Goal: Transaction & Acquisition: Subscribe to service/newsletter

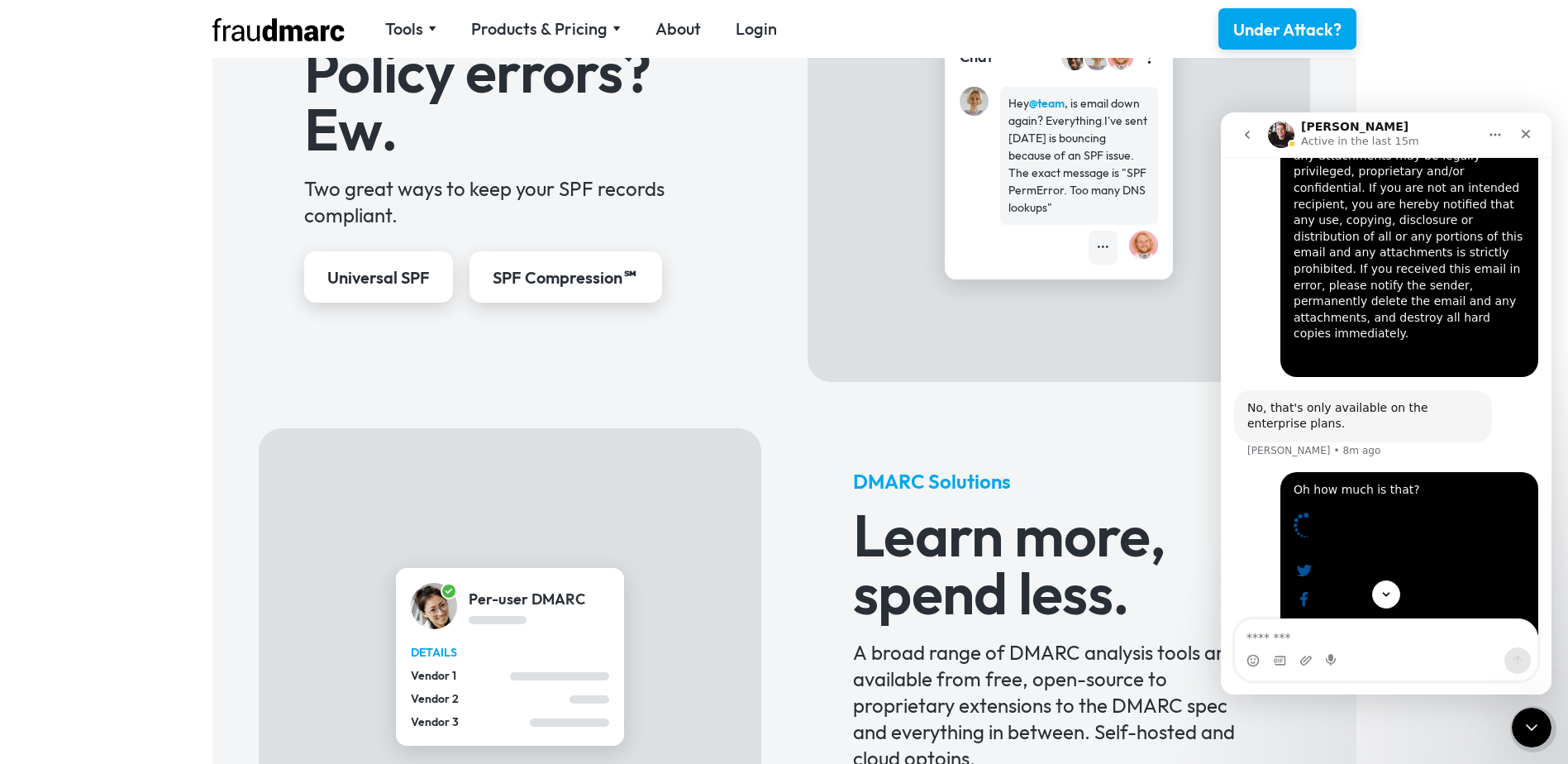
scroll to position [992, 0]
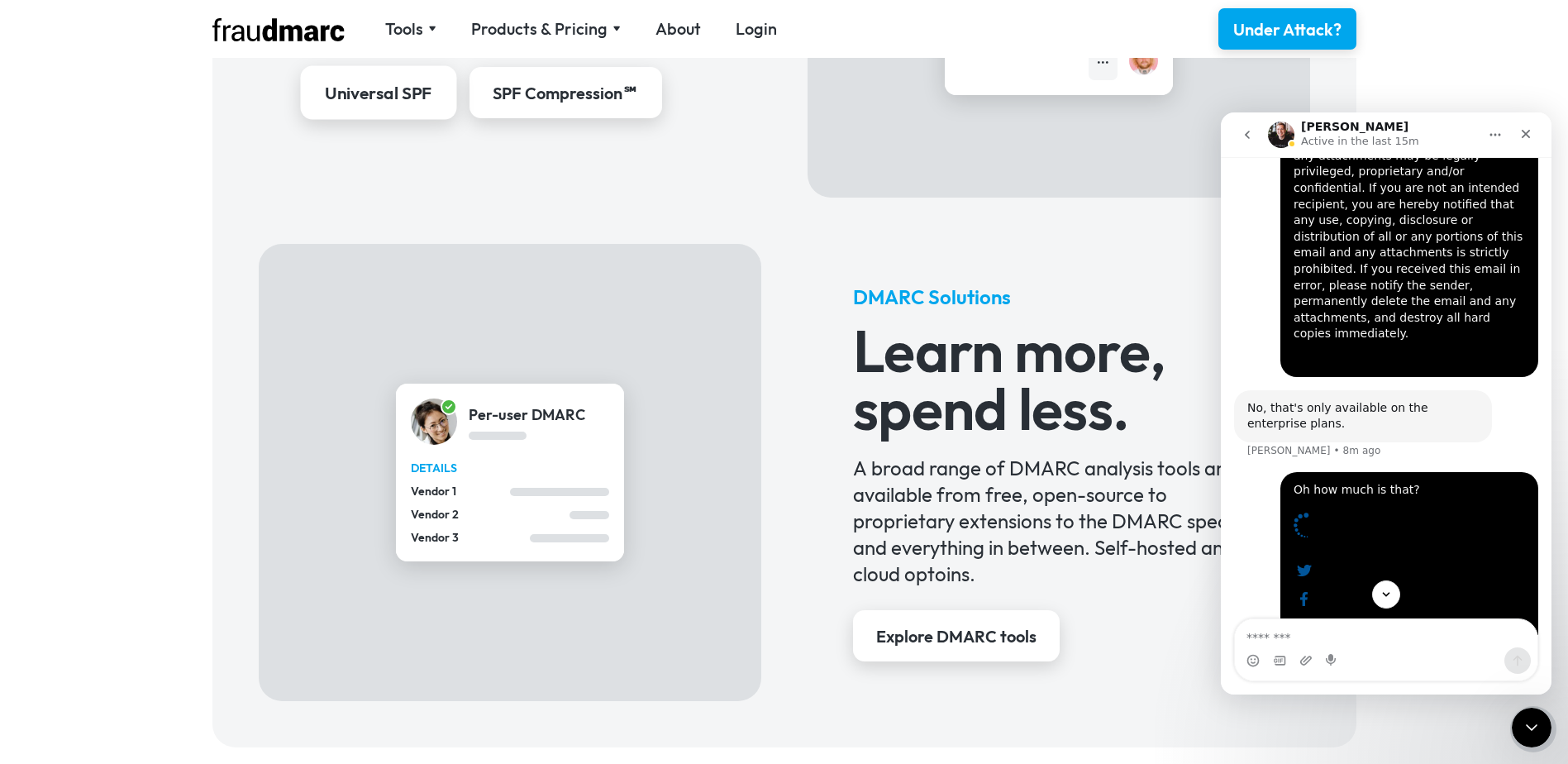
click at [390, 99] on div "Universal SPF" at bounding box center [378, 94] width 107 height 24
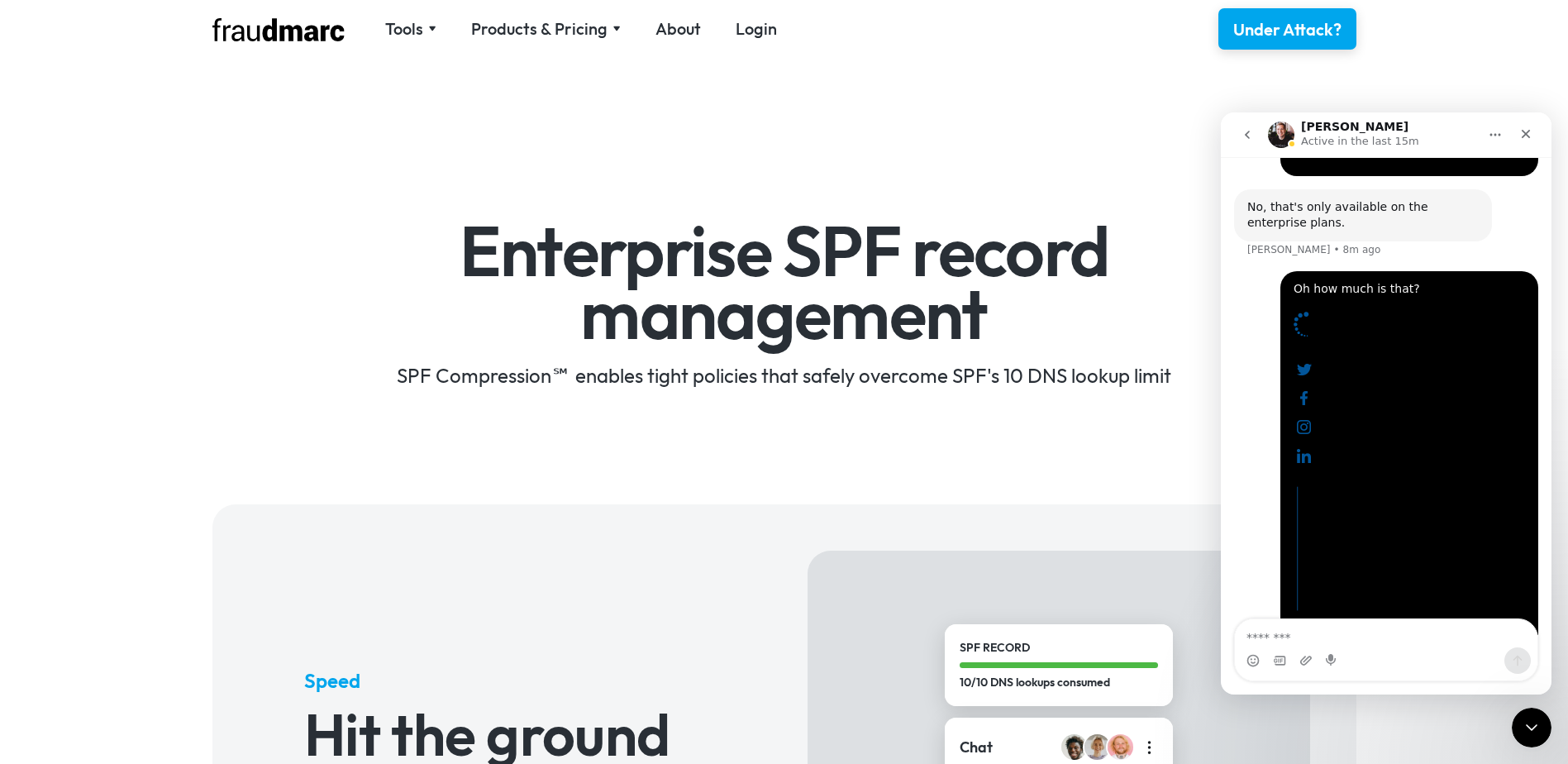
scroll to position [2279, 0]
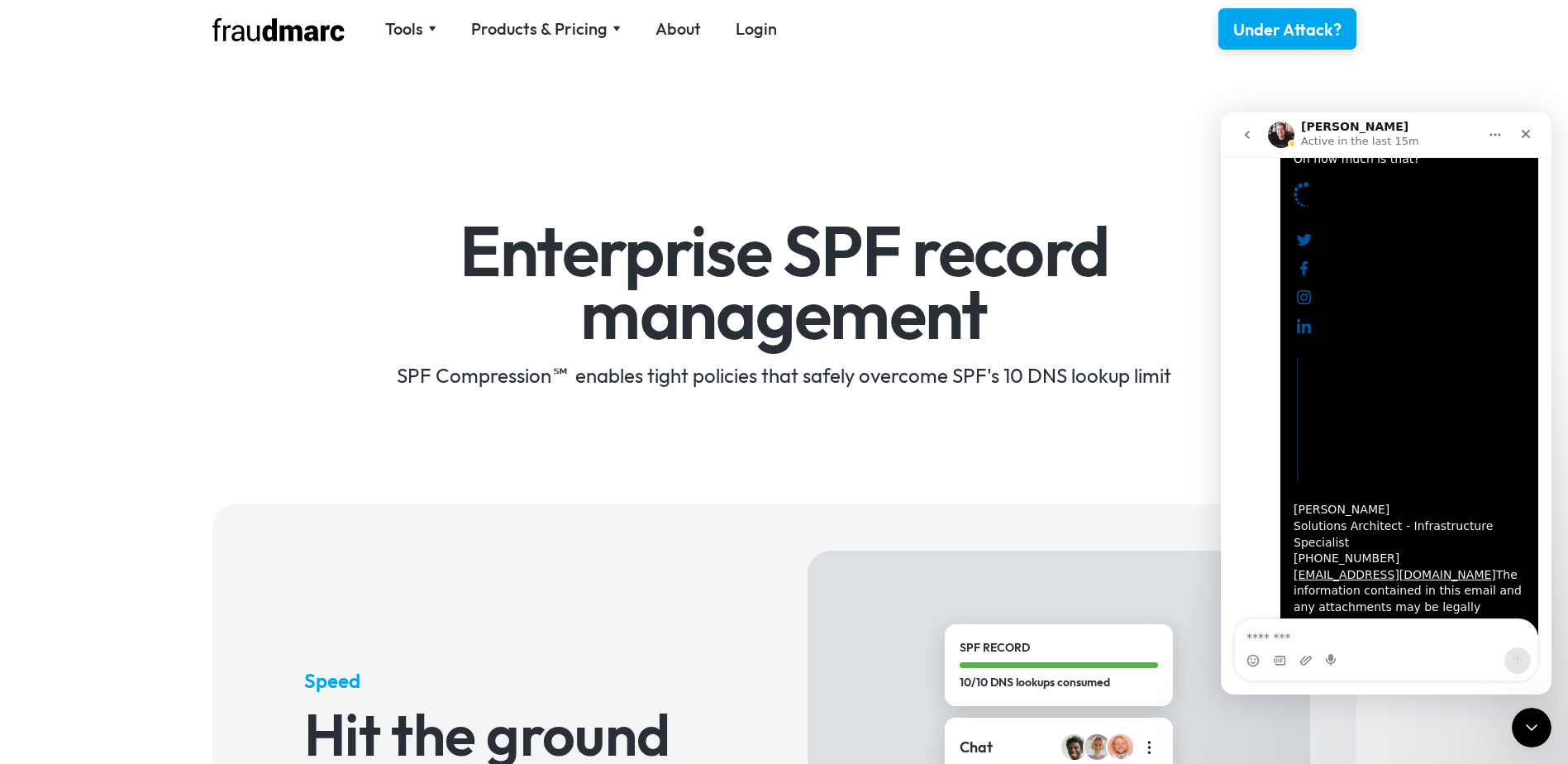
click at [1248, 129] on icon "go back" at bounding box center [1247, 135] width 13 height 13
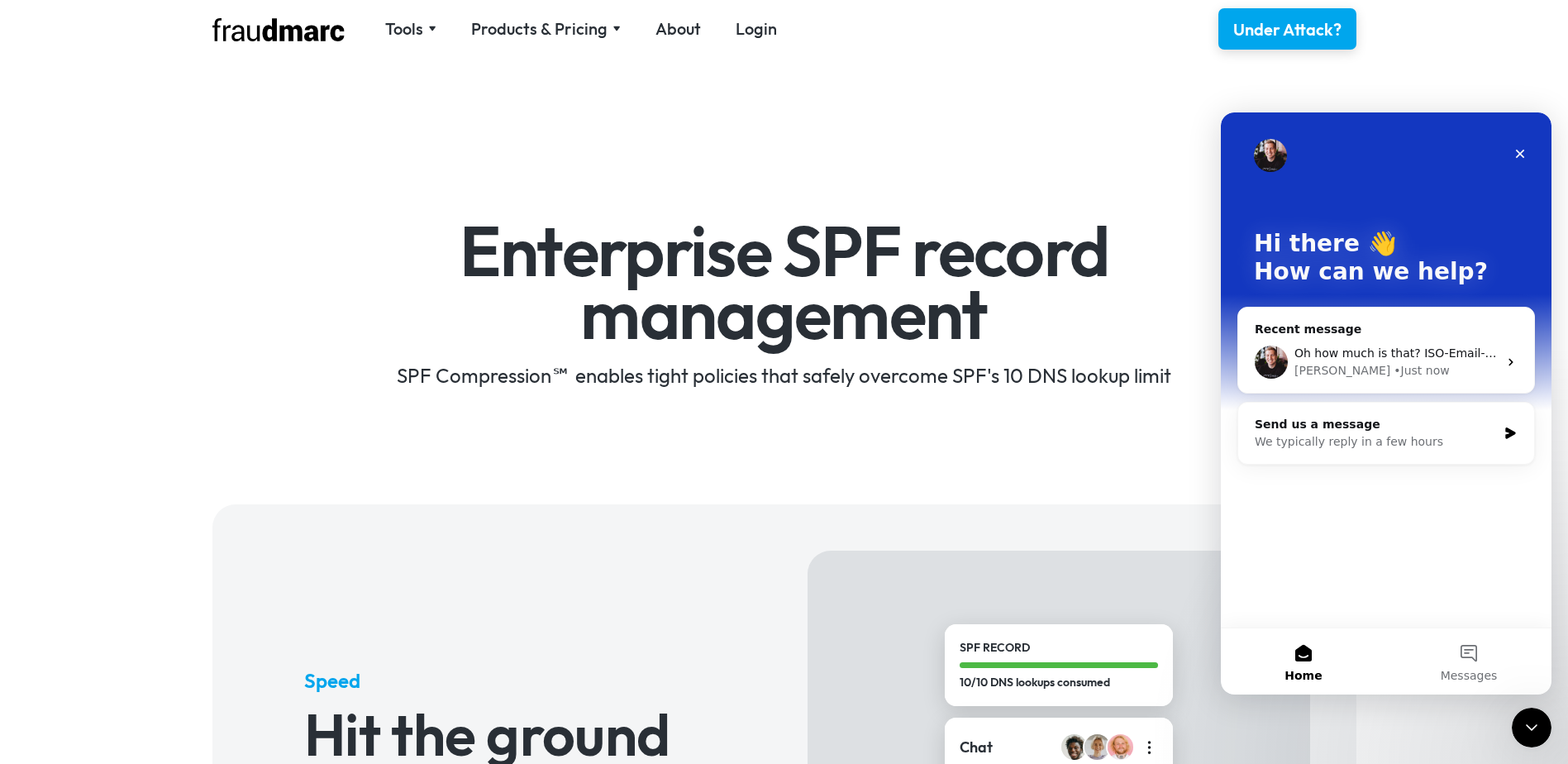
scroll to position [0, 0]
click at [1520, 150] on icon "Close" at bounding box center [1520, 154] width 13 height 13
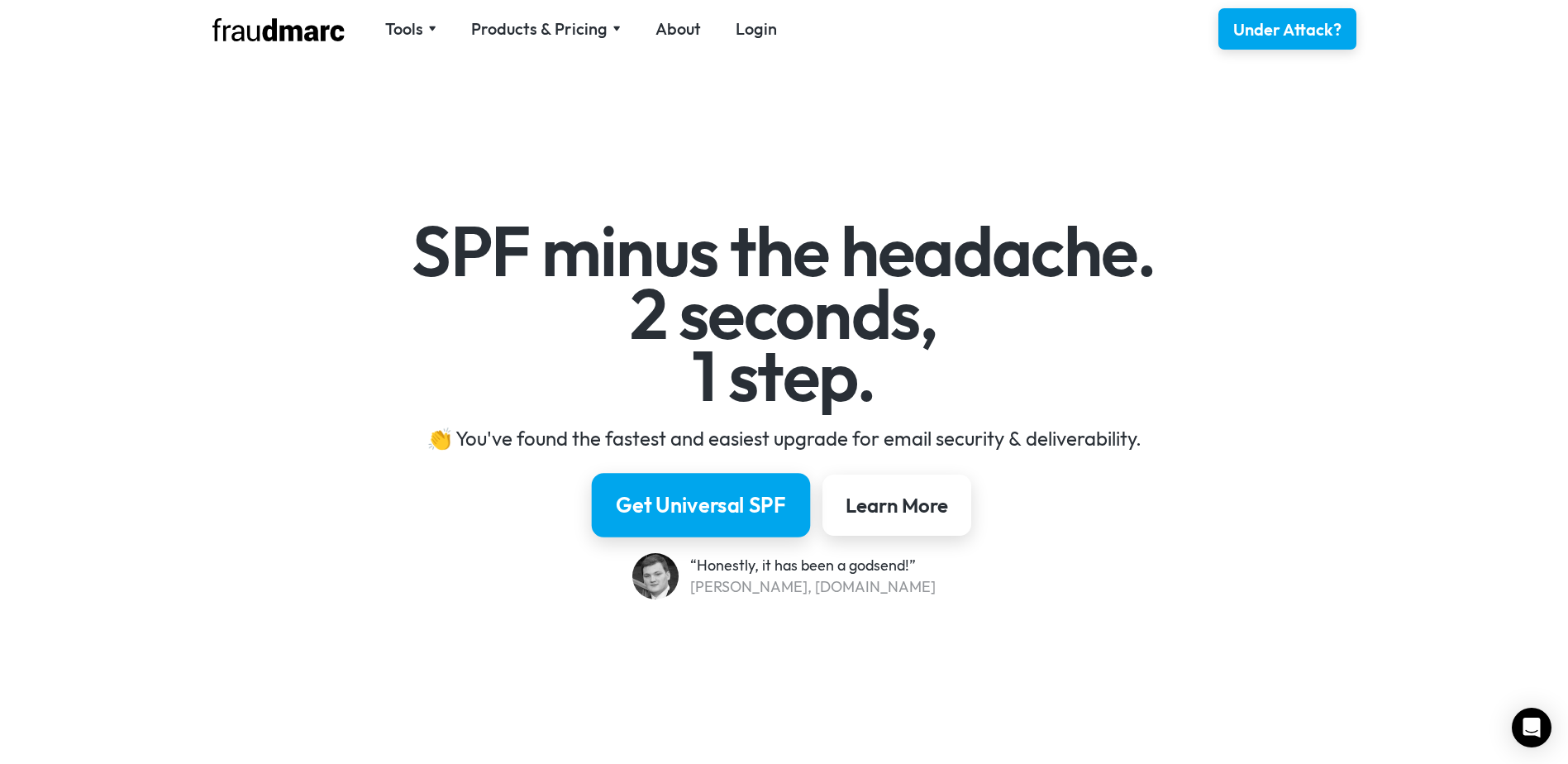
click at [676, 486] on link "Get Universal SPF" at bounding box center [701, 505] width 219 height 64
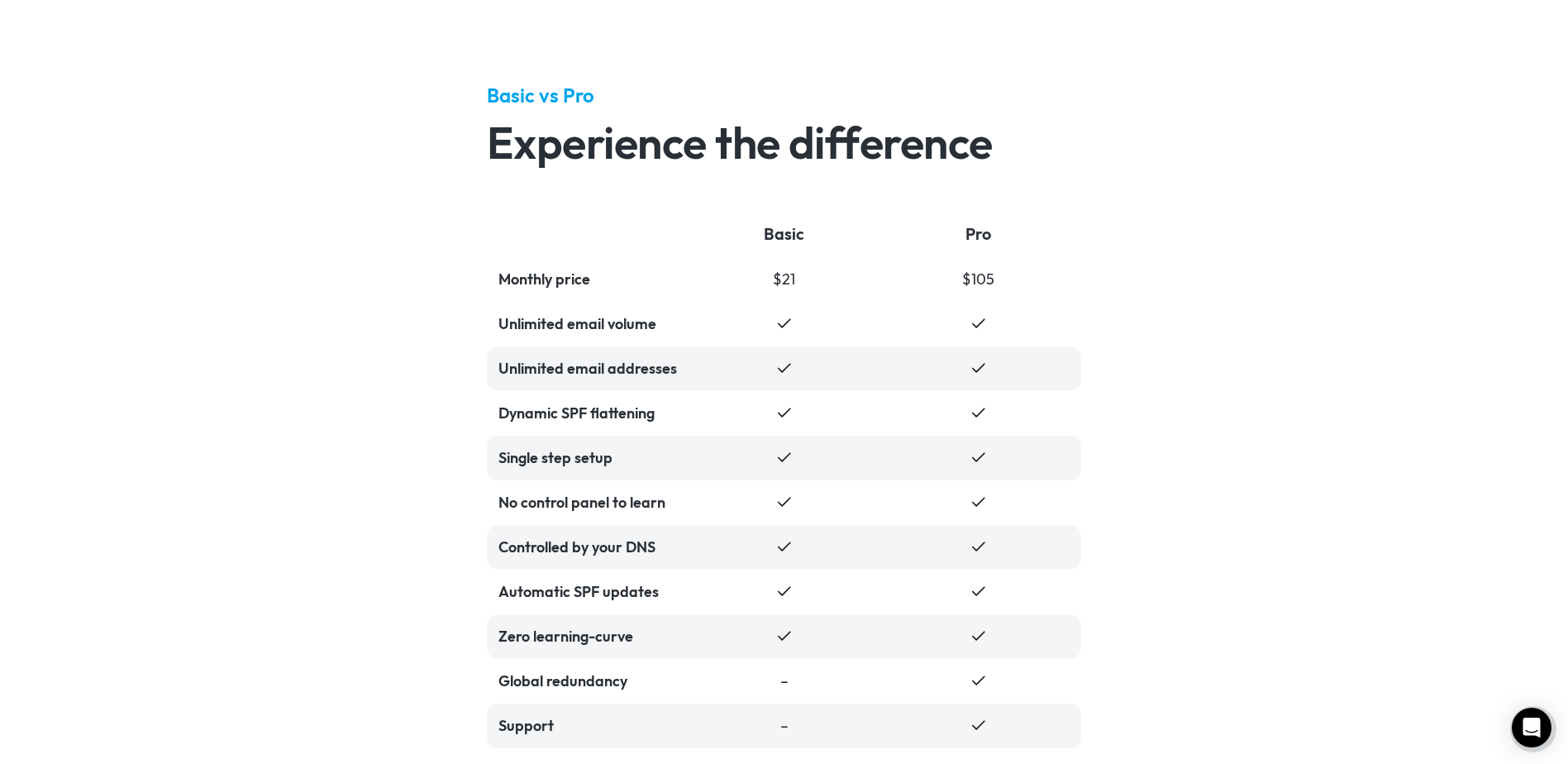
scroll to position [3627, 0]
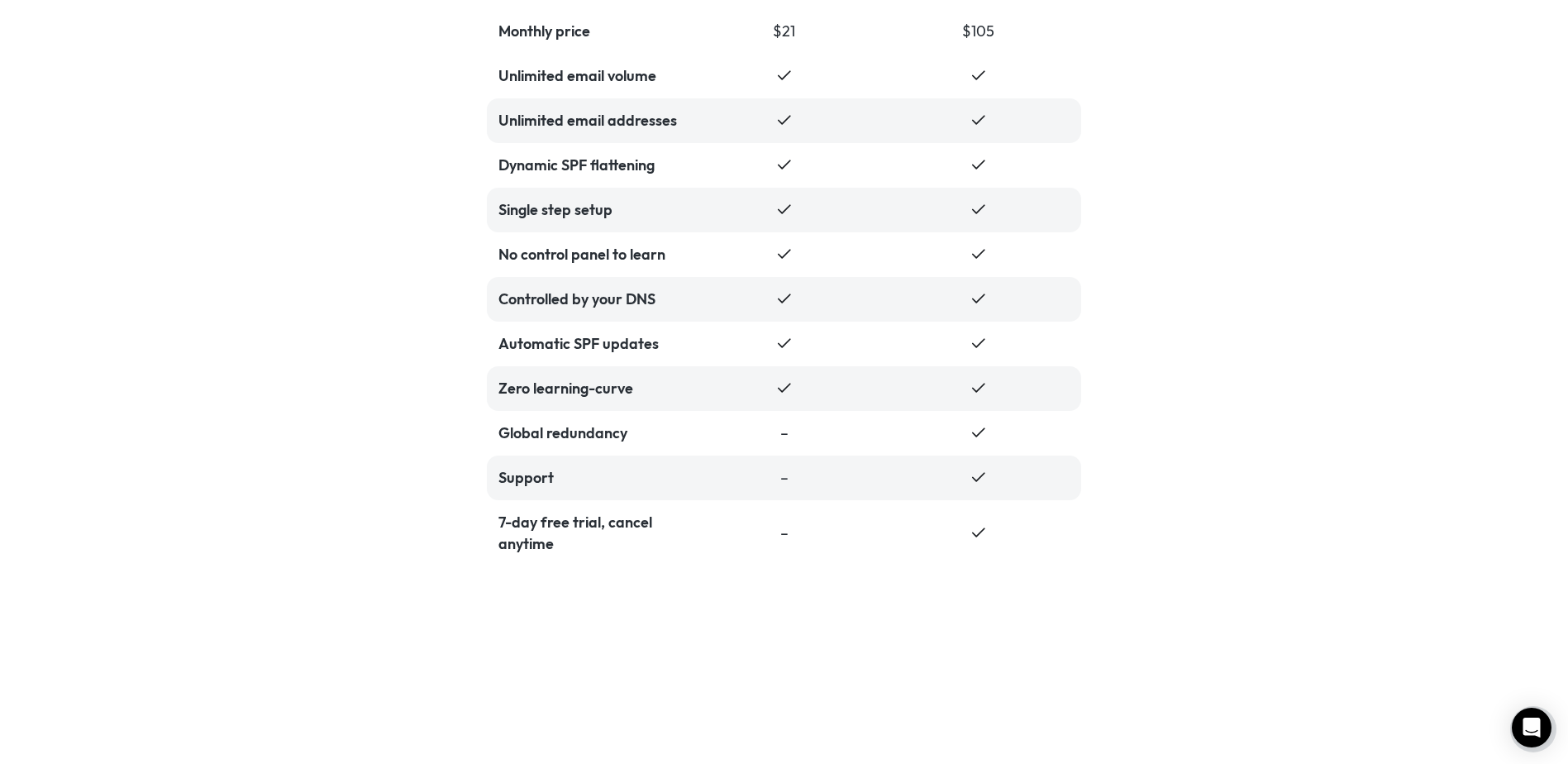
click at [532, 469] on div "Support" at bounding box center [590, 478] width 183 height 21
drag, startPoint x: 532, startPoint y: 469, endPoint x: 543, endPoint y: 515, distance: 47.3
click at [543, 515] on div "7-day free trial, cancel anytime" at bounding box center [590, 533] width 183 height 43
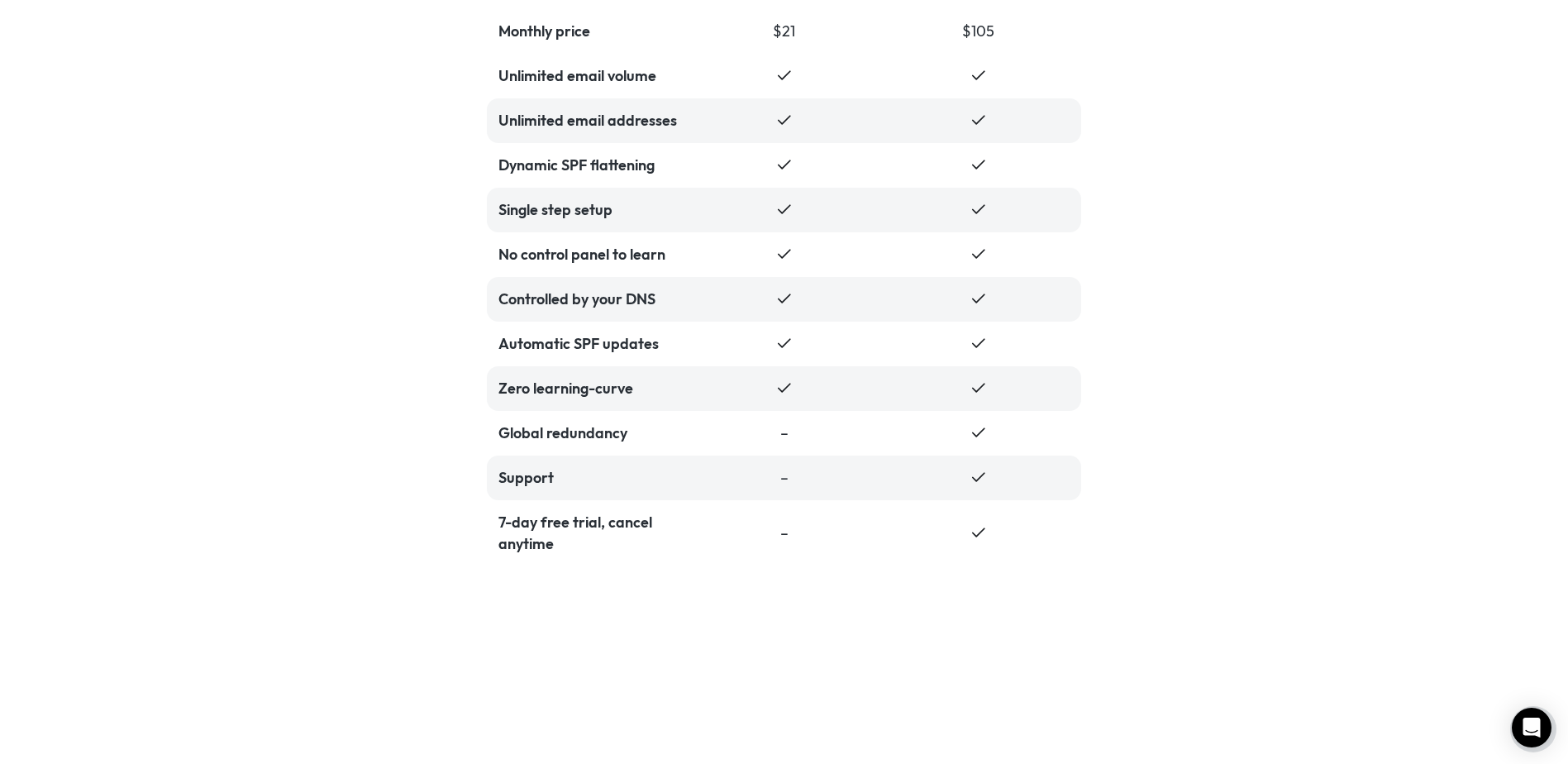
drag, startPoint x: 543, startPoint y: 515, endPoint x: 523, endPoint y: 521, distance: 20.9
click at [523, 521] on div "7-day free trial, cancel anytime" at bounding box center [590, 533] width 183 height 43
click at [523, 522] on div "7-day free trial, cancel anytime" at bounding box center [590, 533] width 183 height 43
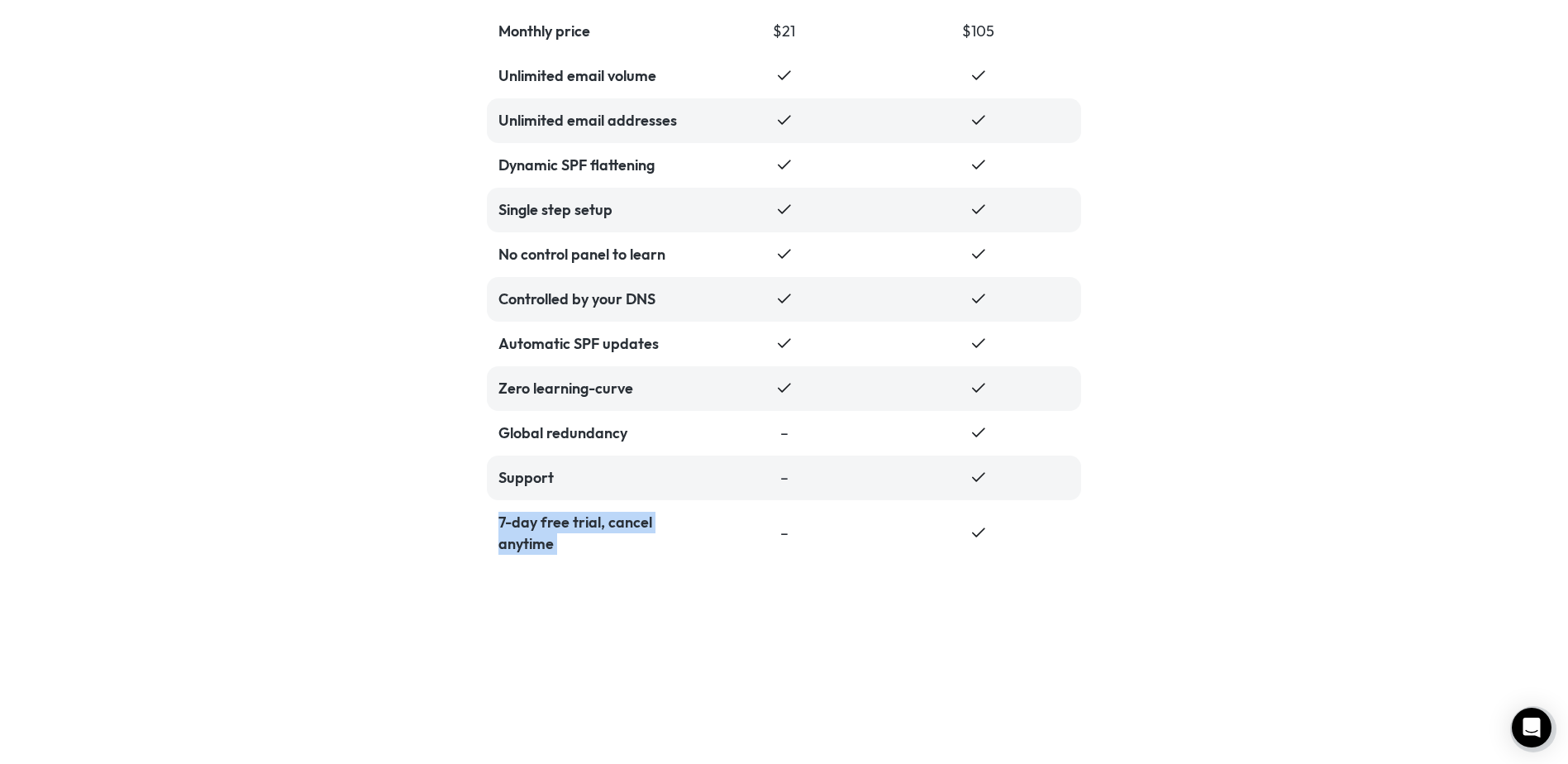
click at [523, 522] on div "7-day free trial, cancel anytime" at bounding box center [590, 533] width 183 height 43
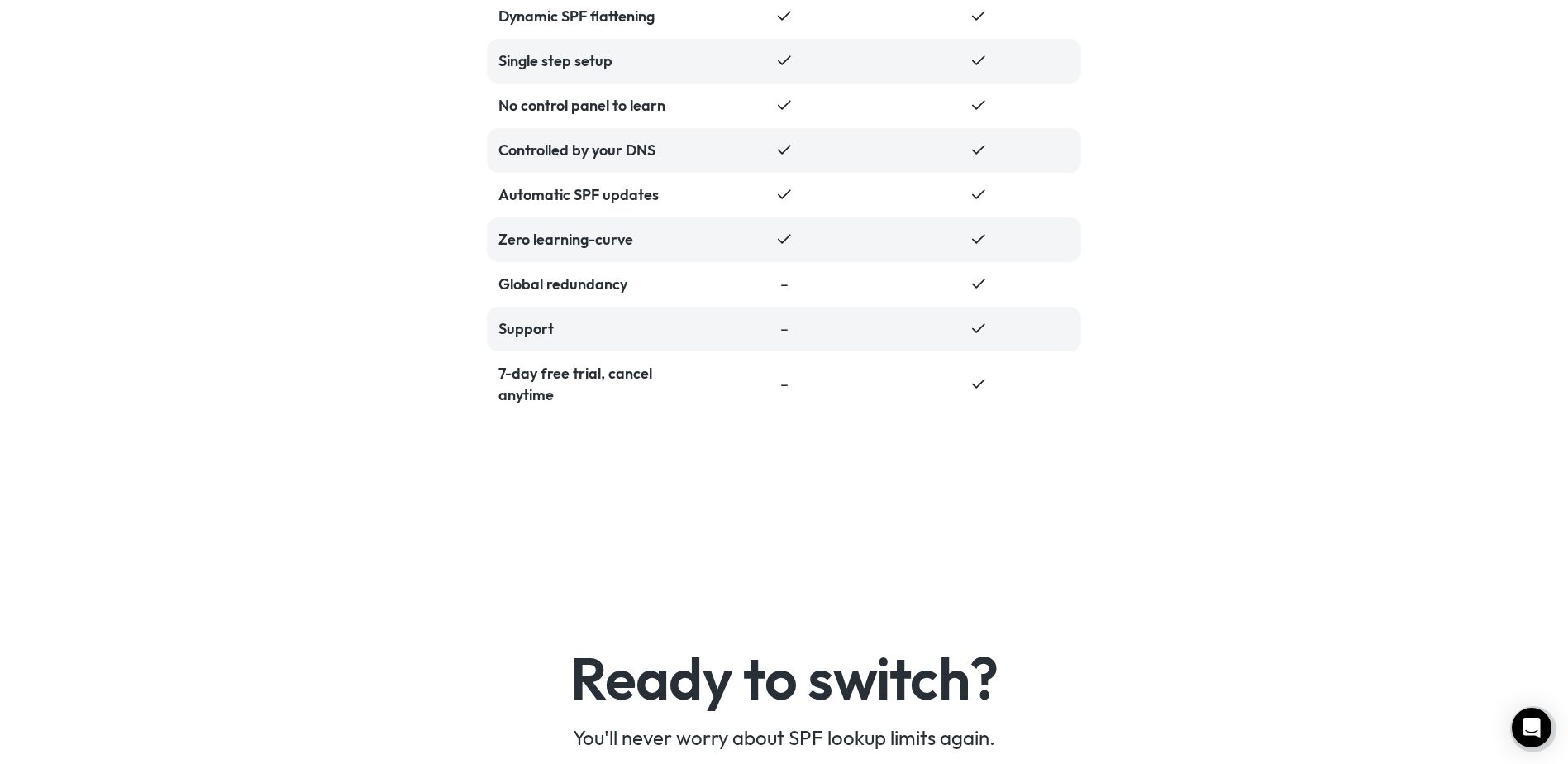
scroll to position [4041, 0]
